Goal: Check status: Check status

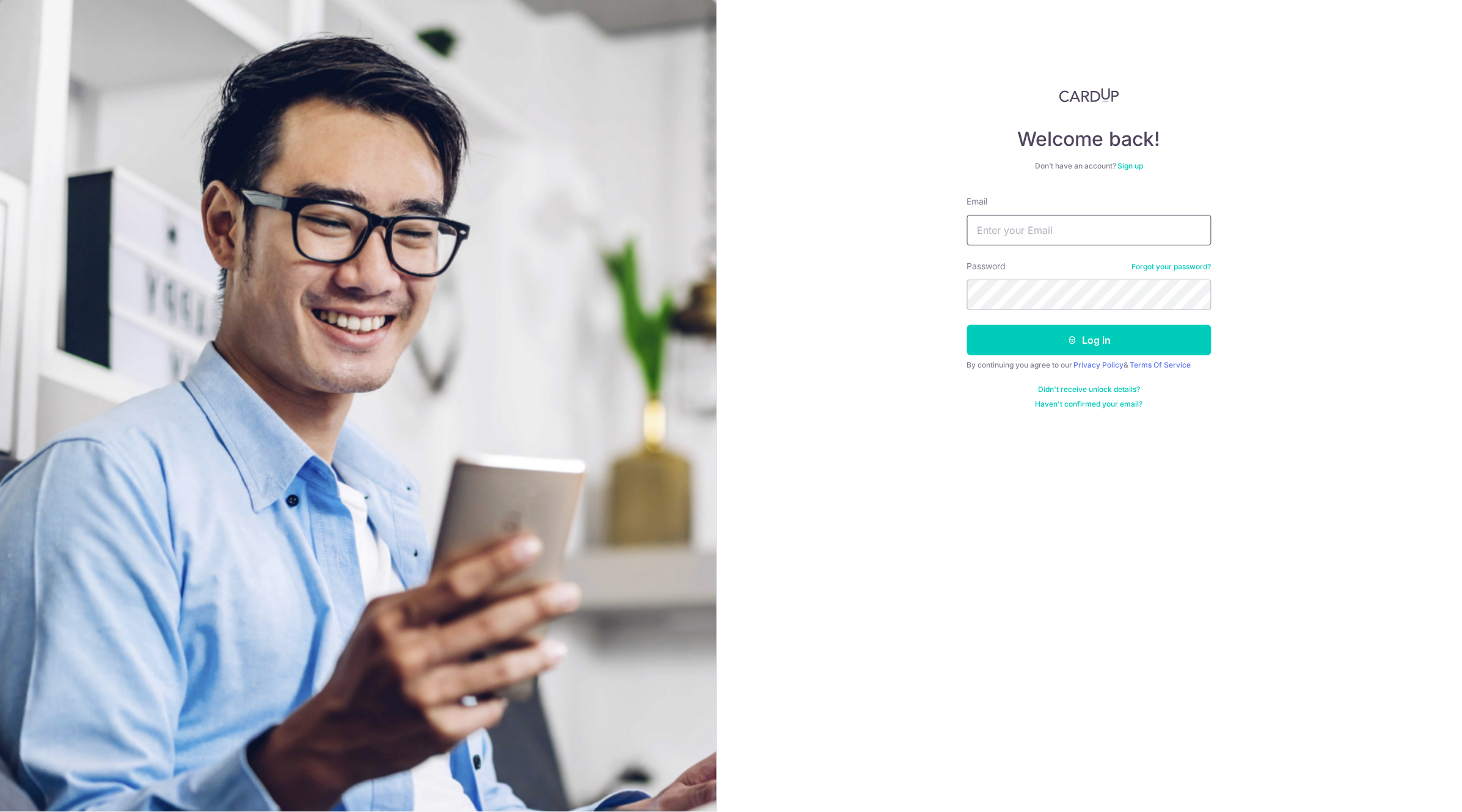
click at [1050, 218] on input "Email" at bounding box center [1089, 230] width 244 height 30
type input "[EMAIL_ADDRESS][DOMAIN_NAME]"
click at [967, 325] on button "Log in" at bounding box center [1089, 340] width 244 height 30
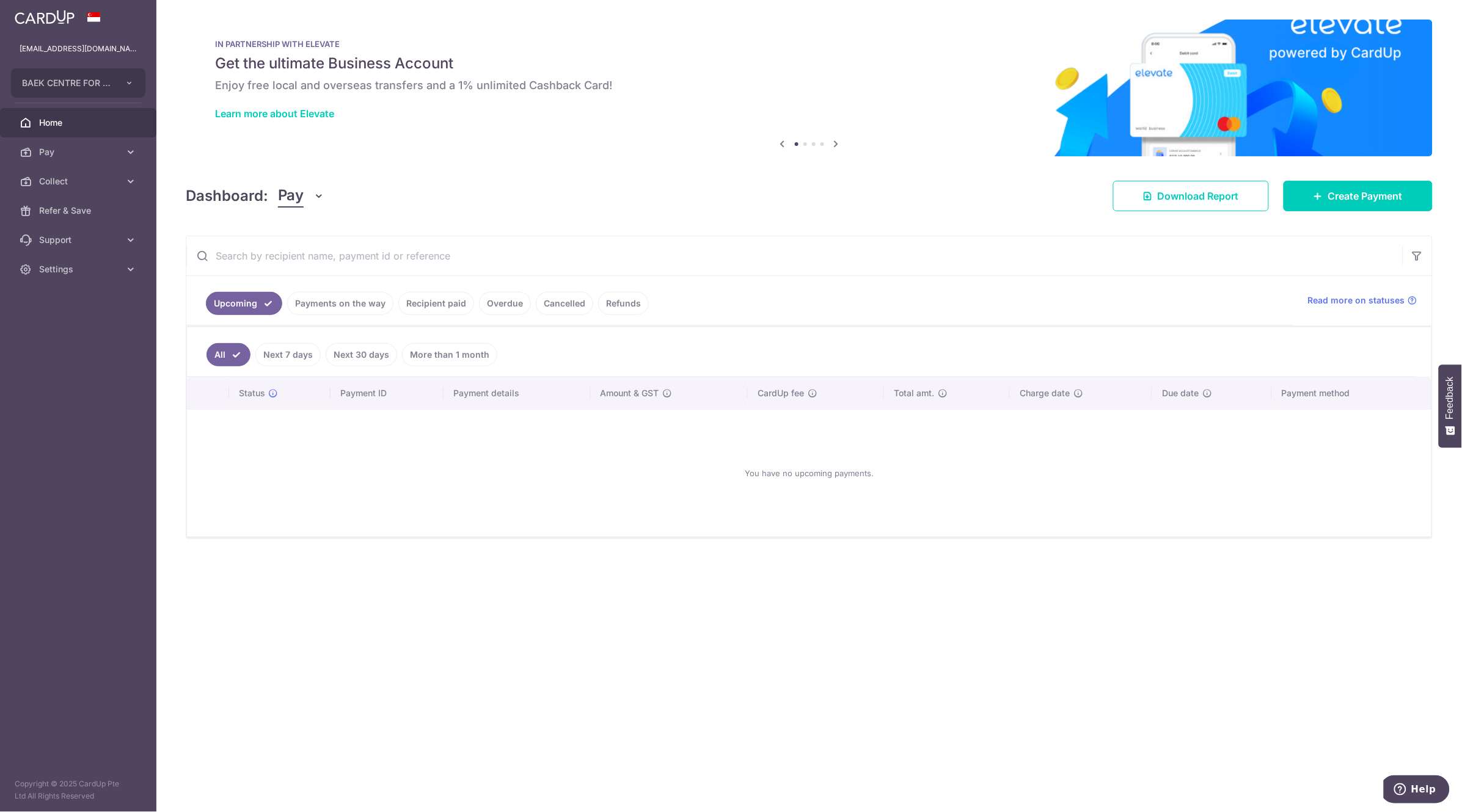
click at [342, 305] on link "Payments on the way" at bounding box center [340, 303] width 106 height 23
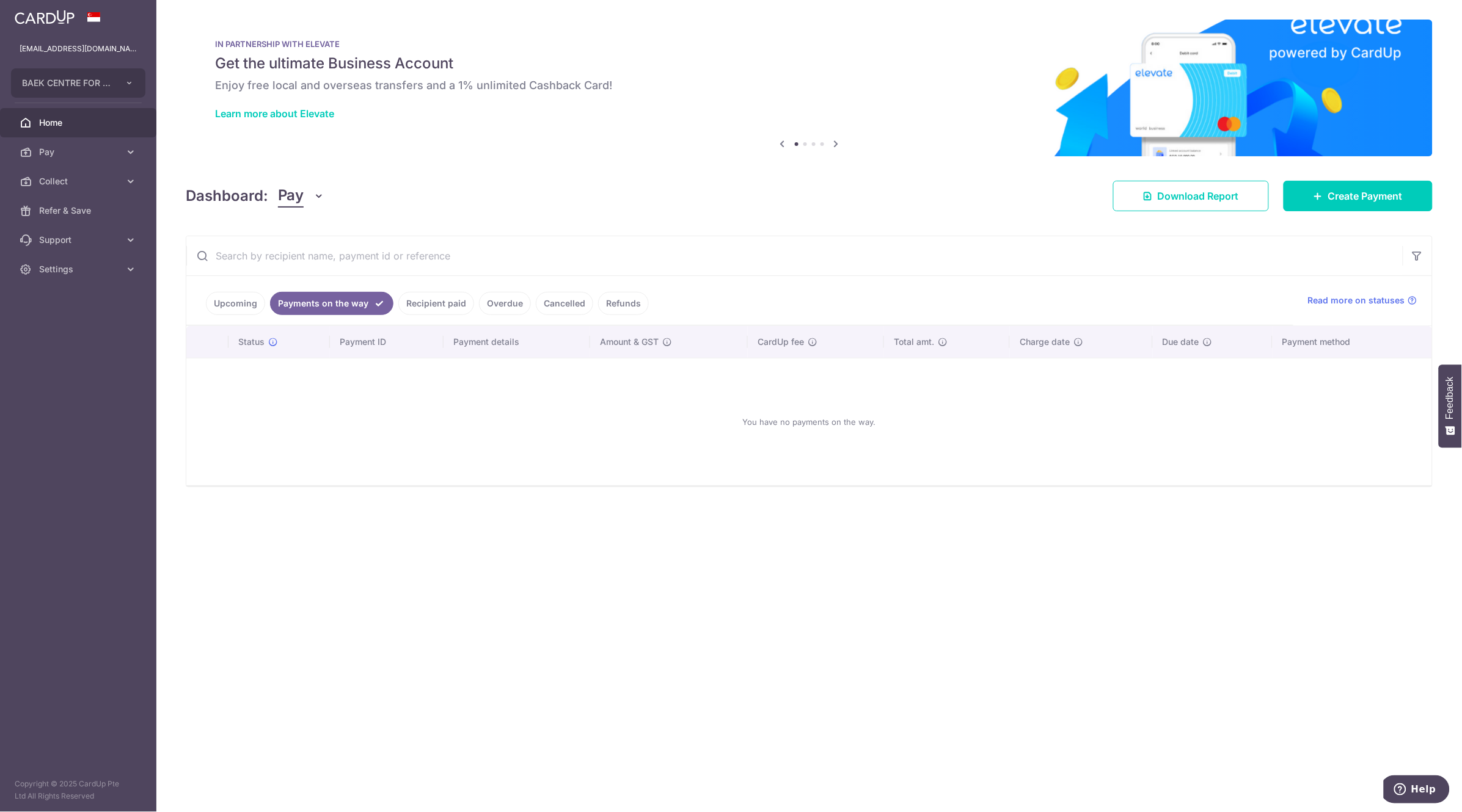
click at [342, 305] on link "Payments on the way" at bounding box center [332, 303] width 123 height 23
click at [440, 307] on link "Recipient paid" at bounding box center [436, 303] width 76 height 23
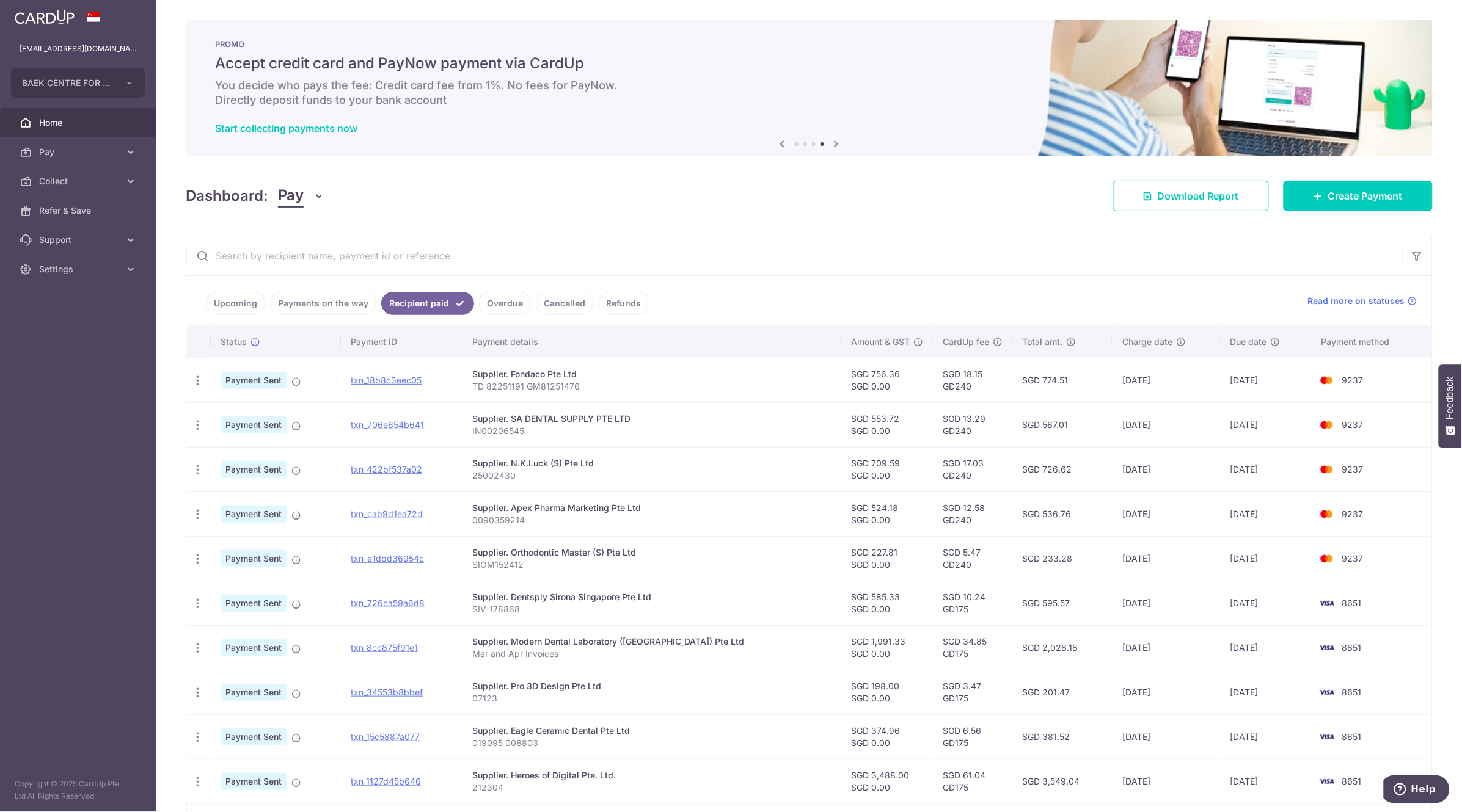
click at [320, 302] on link "Payments on the way" at bounding box center [324, 303] width 106 height 23
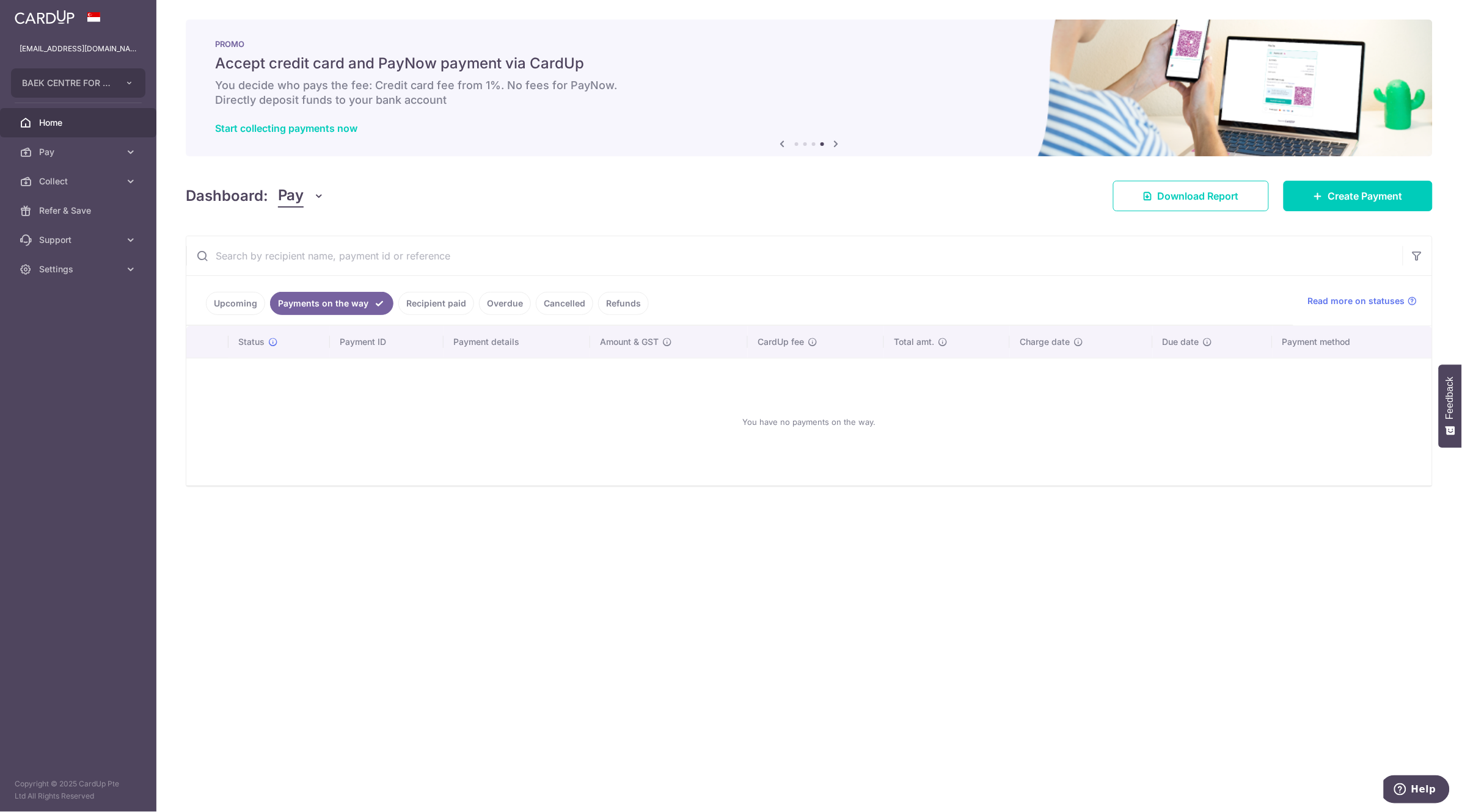
click at [440, 298] on link "Recipient paid" at bounding box center [436, 303] width 76 height 23
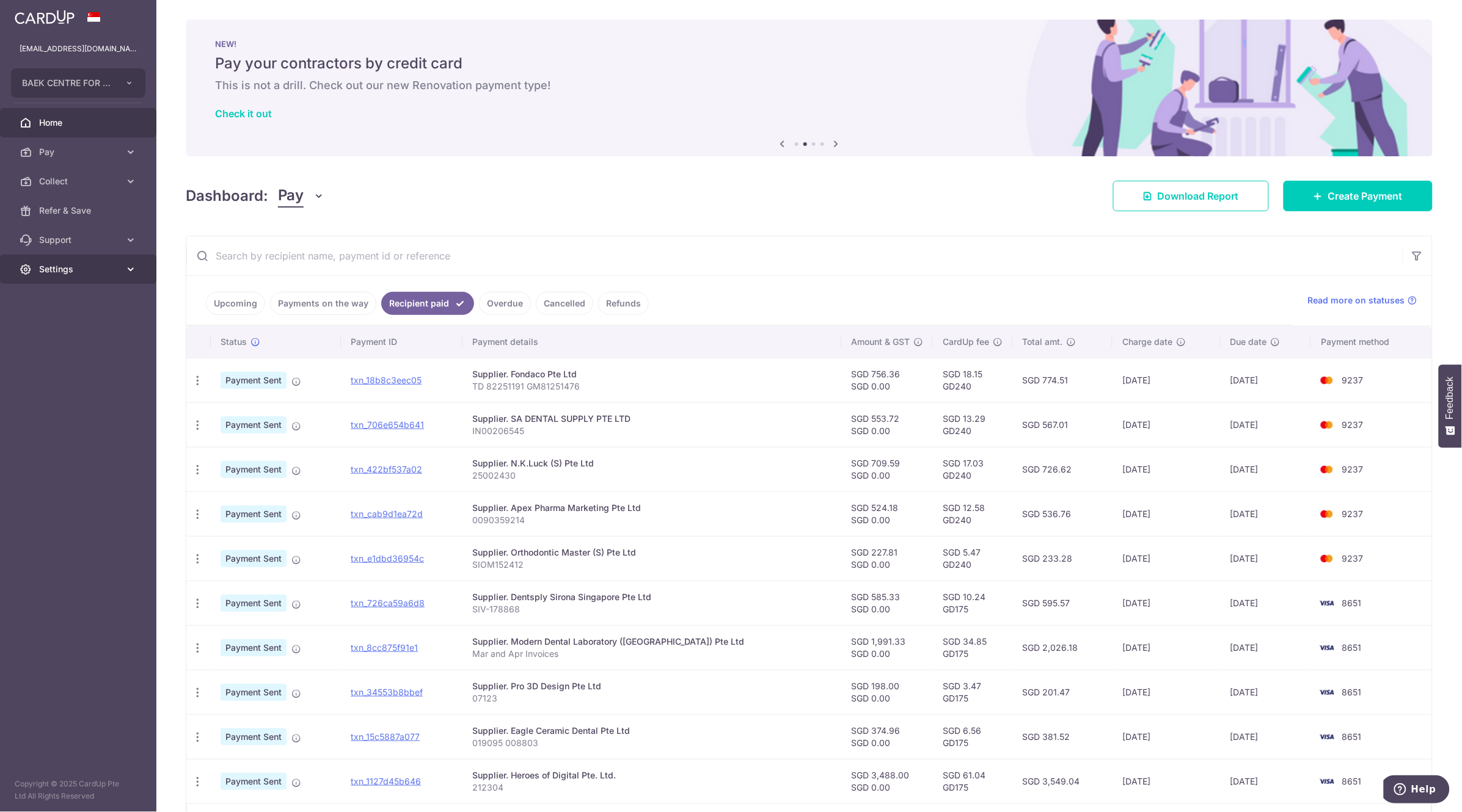
click at [129, 268] on icon at bounding box center [130, 269] width 12 height 12
click at [70, 330] on span "Logout" at bounding box center [79, 328] width 80 height 12
